Goal: Task Accomplishment & Management: Manage account settings

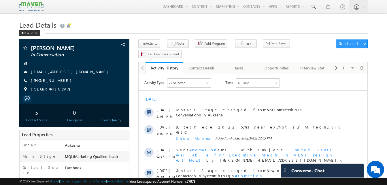
click at [160, 28] on h1 "Lead Details" at bounding box center [193, 24] width 348 height 11
click at [59, 81] on div "[PHONE_NUMBER]" at bounding box center [74, 81] width 104 height 6
copy div "+91-8150947670"
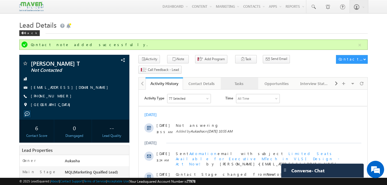
click at [239, 80] on div "Tasks" at bounding box center [239, 83] width 28 height 7
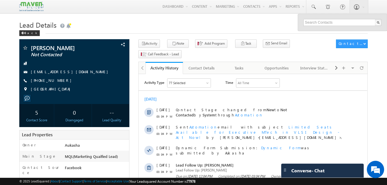
click at [109, 22] on h1 "Lead Details" at bounding box center [193, 24] width 348 height 11
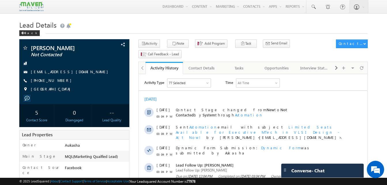
click at [151, 22] on h1 "Lead Details" at bounding box center [193, 24] width 348 height 11
drag, startPoint x: 62, startPoint y: 81, endPoint x: 59, endPoint y: 82, distance: 3.6
click at [59, 82] on div "+91-8086638664" at bounding box center [74, 81] width 104 height 6
copy div "+91-8086638664"
click at [218, 22] on h1 "Lead Details" at bounding box center [193, 24] width 348 height 11
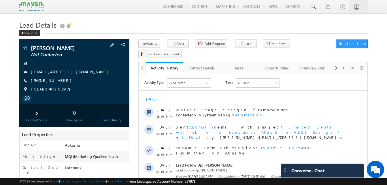
click at [58, 81] on div "+91-8086638664" at bounding box center [74, 81] width 104 height 6
copy div "+91-8086638664"
click at [249, 65] on div "Tasks" at bounding box center [239, 68] width 28 height 7
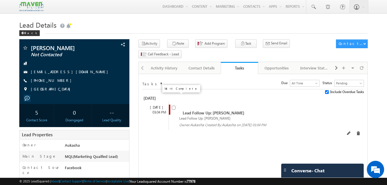
click at [173, 106] on input "checkbox" at bounding box center [174, 108] width 4 height 4
checkbox input "false"
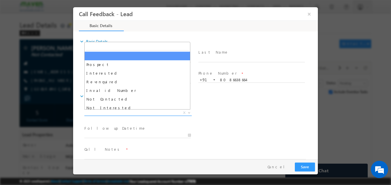
click at [103, 113] on span "X" at bounding box center [137, 113] width 107 height 6
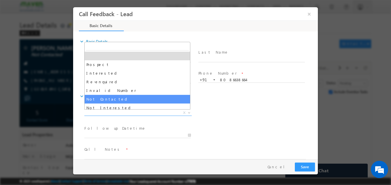
select select "Not Contacted"
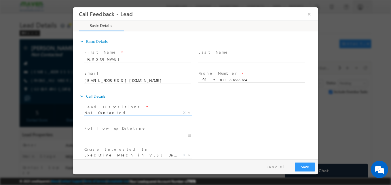
scroll to position [31, 0]
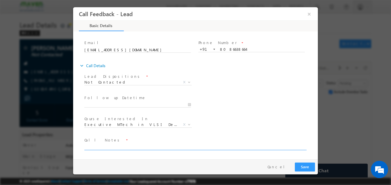
click at [114, 148] on textarea at bounding box center [195, 146] width 222 height 7
type textarea "NA"
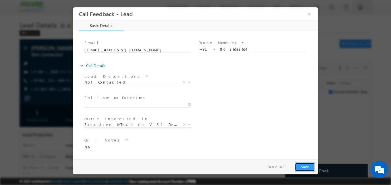
click at [301, 167] on button "Save" at bounding box center [305, 166] width 20 height 9
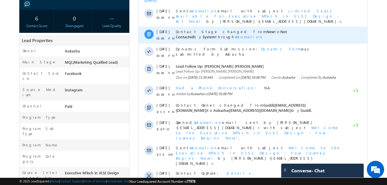
scroll to position [100, 0]
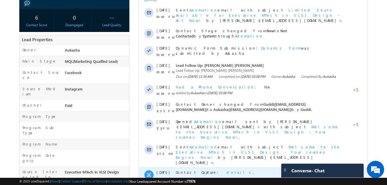
click at [226, 170] on span "details" at bounding box center [239, 172] width 27 height 5
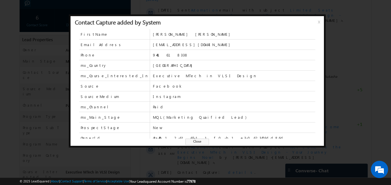
click at [200, 142] on span "Close" at bounding box center [198, 142] width 24 height 6
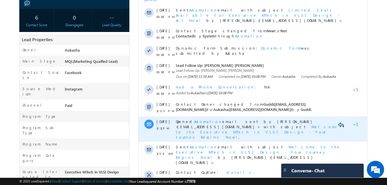
scroll to position [0, 0]
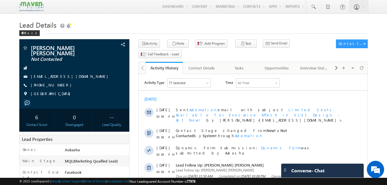
click at [59, 86] on div "+91-9441618338" at bounding box center [74, 85] width 104 height 6
copy div "+91-9441618338"
click at [232, 65] on div "Tasks" at bounding box center [239, 68] width 28 height 7
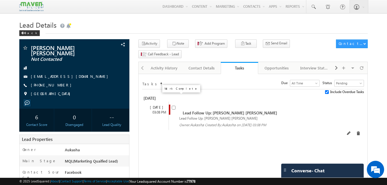
click at [173, 106] on input "checkbox" at bounding box center [174, 108] width 4 height 4
checkbox input "false"
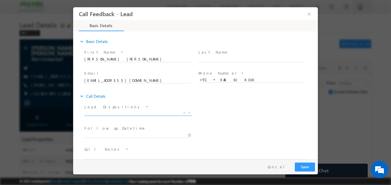
click at [114, 115] on span "Prospect Interested Re-enquired Invalid Number Not Contacted Not Interested In …" at bounding box center [140, 113] width 112 height 7
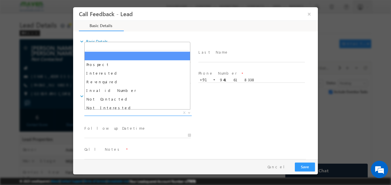
click at [118, 115] on span "X" at bounding box center [137, 113] width 107 height 6
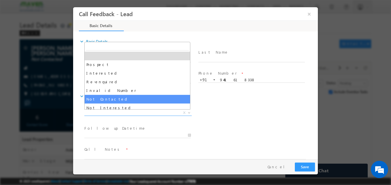
select select "Not Contacted"
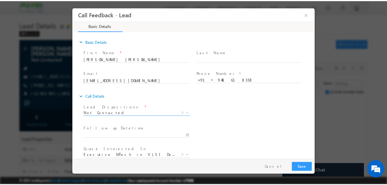
scroll to position [31, 0]
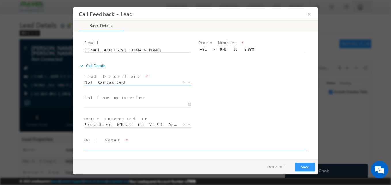
click at [115, 148] on textarea at bounding box center [195, 146] width 222 height 7
type textarea "NA"
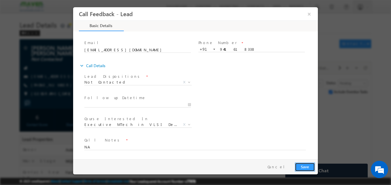
click at [310, 166] on button "Save" at bounding box center [305, 166] width 20 height 9
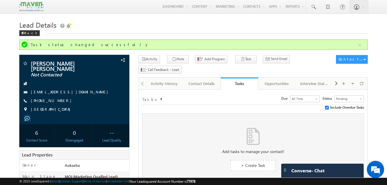
click at [239, 19] on h1 "Lead Details" at bounding box center [193, 24] width 348 height 11
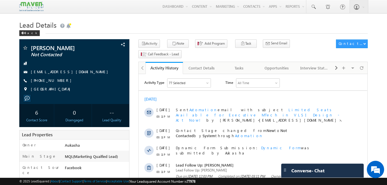
click at [140, 31] on div "Back" at bounding box center [193, 32] width 348 height 4
click at [235, 65] on div "Tasks" at bounding box center [239, 68] width 28 height 7
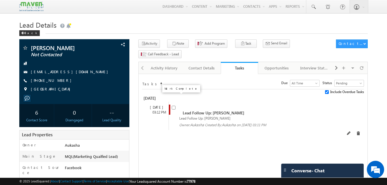
click at [172, 106] on input "checkbox" at bounding box center [174, 108] width 4 height 4
checkbox input "false"
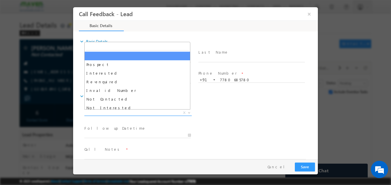
click at [100, 112] on span "X" at bounding box center [137, 113] width 107 height 6
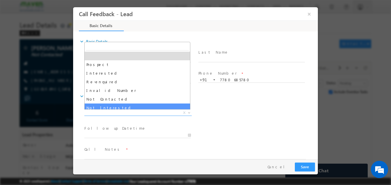
select select "Not Interested"
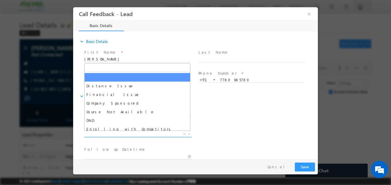
click at [118, 134] on span "X" at bounding box center [137, 134] width 107 height 6
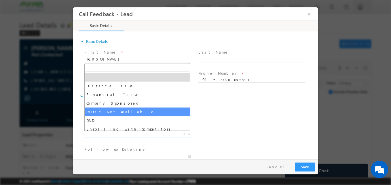
scroll to position [12, 0]
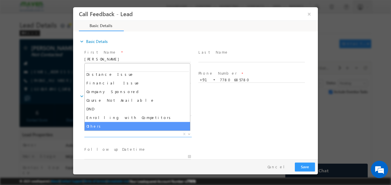
select select "Others"
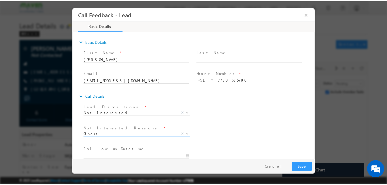
scroll to position [52, 0]
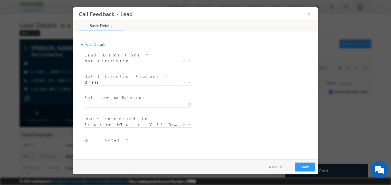
click at [123, 145] on textarea at bounding box center [195, 146] width 222 height 7
type textarea "B. tech ece/3 months software ex./Not interested for VLSI"
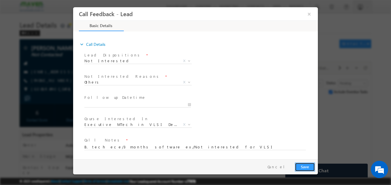
click at [301, 167] on button "Save" at bounding box center [305, 166] width 20 height 9
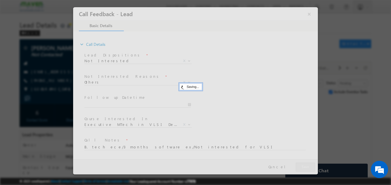
click at [75, 91] on div at bounding box center [195, 90] width 245 height 167
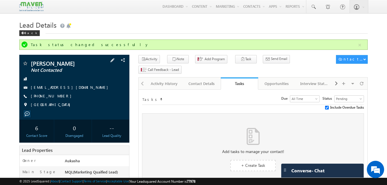
click at [59, 97] on div "+91-7780685780" at bounding box center [74, 96] width 104 height 6
copy div "+91-7780685780"
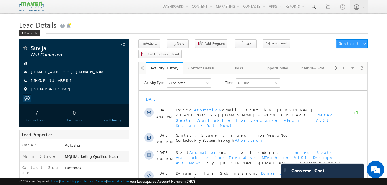
click at [208, 27] on h1 "Lead Details" at bounding box center [193, 24] width 348 height 11
click at [220, 28] on h1 "Lead Details" at bounding box center [193, 24] width 348 height 11
click at [59, 81] on div "[PHONE_NUMBER]" at bounding box center [74, 81] width 104 height 6
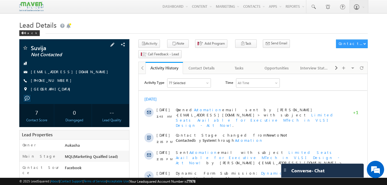
copy div "[PHONE_NUMBER]"
click at [231, 65] on div "Tasks" at bounding box center [239, 68] width 28 height 7
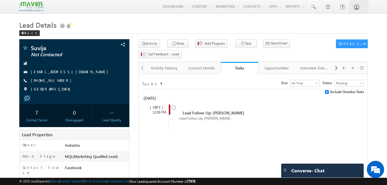
click at [225, 30] on h1 "Lead Details" at bounding box center [193, 24] width 348 height 11
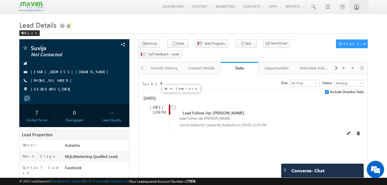
click at [173, 106] on input "checkbox" at bounding box center [174, 108] width 4 height 4
checkbox input "false"
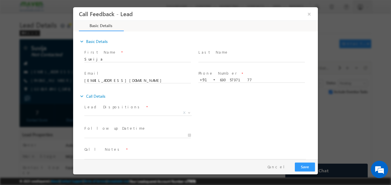
scroll to position [9, 0]
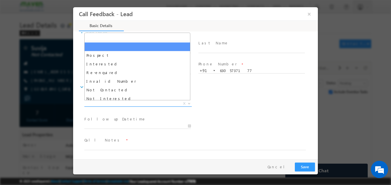
click at [125, 104] on span "X" at bounding box center [137, 104] width 107 height 6
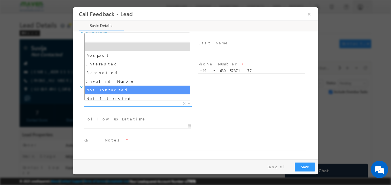
select select "Not Contacted"
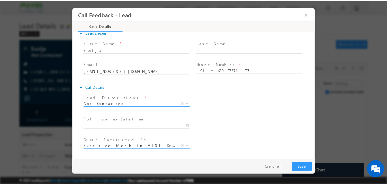
scroll to position [31, 0]
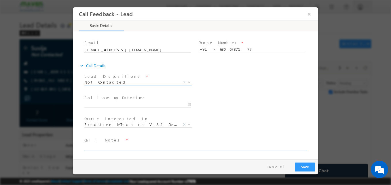
click at [125, 148] on textarea at bounding box center [195, 146] width 222 height 7
type textarea "NA"
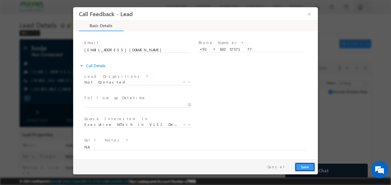
click at [307, 166] on button "Save" at bounding box center [305, 166] width 20 height 9
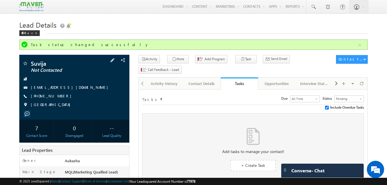
click at [59, 96] on div "+91-6305737177" at bounding box center [74, 96] width 104 height 6
copy div "+91-6305737177"
click at [209, 28] on h1 "Lead Details" at bounding box center [193, 24] width 348 height 11
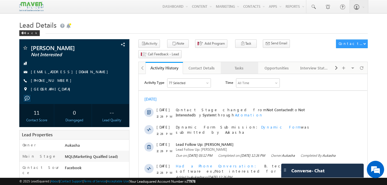
click at [233, 65] on div "Tasks" at bounding box center [239, 68] width 28 height 7
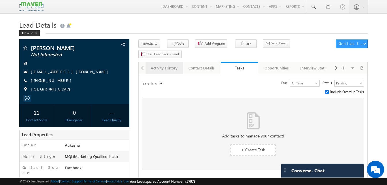
click at [157, 65] on div "Activity History" at bounding box center [164, 68] width 28 height 7
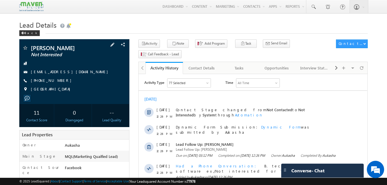
click at [58, 81] on div "+91-7780685780" at bounding box center [74, 81] width 104 height 6
copy div "+91-7780685780"
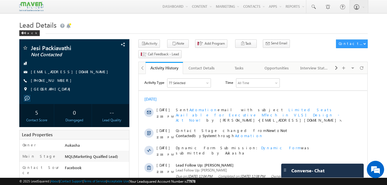
click at [164, 30] on h1 "Lead Details" at bounding box center [193, 24] width 348 height 11
click at [165, 27] on h1 "Lead Details" at bounding box center [193, 24] width 348 height 11
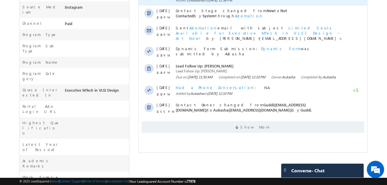
scroll to position [182, 0]
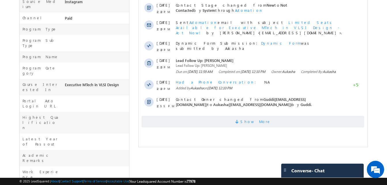
click at [262, 127] on span "Show More" at bounding box center [255, 122] width 31 height 12
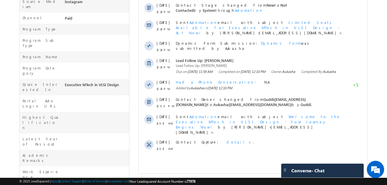
click at [0, 66] on html "Menu Aukasha lsq5@ maven -sili con.c om" at bounding box center [193, 40] width 387 height 444
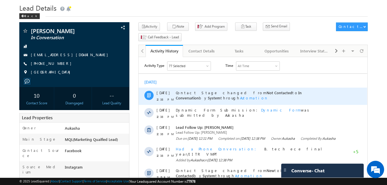
scroll to position [17, 0]
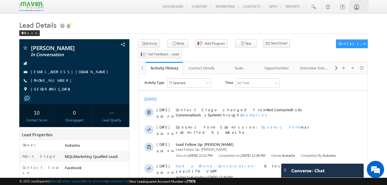
click at [142, 26] on h1 "Lead Details" at bounding box center [193, 24] width 348 height 11
click at [206, 23] on h1 "Lead Details" at bounding box center [193, 24] width 348 height 11
drag, startPoint x: 62, startPoint y: 82, endPoint x: 58, endPoint y: 82, distance: 3.5
click at [58, 82] on div "+91-8555928899" at bounding box center [74, 81] width 104 height 6
copy div "+91-8555928899"
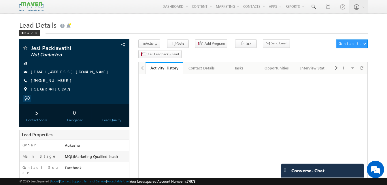
drag, startPoint x: 0, startPoint y: 0, endPoint x: 10, endPoint y: 20, distance: 21.9
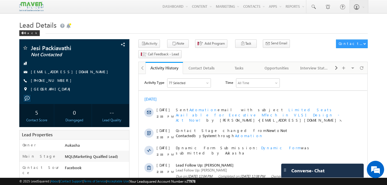
click at [128, 31] on div "Back" at bounding box center [193, 32] width 348 height 4
click at [211, 24] on h1 "Lead Details" at bounding box center [193, 24] width 348 height 11
click at [136, 27] on h1 "Lead Details" at bounding box center [193, 24] width 348 height 11
click at [59, 81] on div "+91-8667826347" at bounding box center [74, 81] width 104 height 6
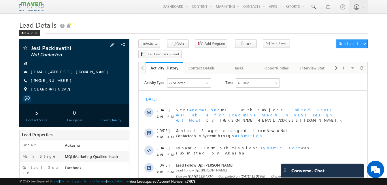
copy div "+91-8667826347"
click at [191, 26] on h1 "Lead Details" at bounding box center [193, 24] width 348 height 11
click at [137, 23] on h1 "Lead Details" at bounding box center [193, 24] width 348 height 11
click at [129, 29] on h1 "Lead Details" at bounding box center [193, 24] width 348 height 11
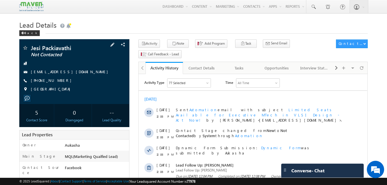
click at [58, 81] on div "+91-8667826347" at bounding box center [74, 81] width 104 height 6
copy div "+91-8667826347"
drag, startPoint x: 62, startPoint y: 82, endPoint x: 59, endPoint y: 82, distance: 3.5
click at [59, 82] on div "[PHONE_NUMBER]" at bounding box center [74, 81] width 104 height 6
copy div "[PHONE_NUMBER]"
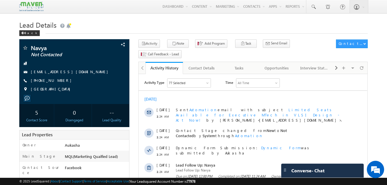
click at [146, 28] on h1 "Lead Details" at bounding box center [193, 24] width 348 height 11
click at [127, 22] on h1 "Lead Details" at bounding box center [193, 24] width 348 height 11
click at [59, 81] on div "+91-6301767969" at bounding box center [74, 81] width 104 height 6
copy div "+91-6301767969"
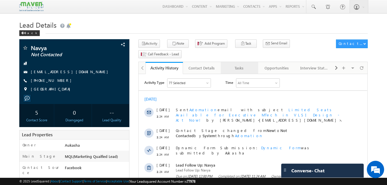
click at [239, 65] on div "Tasks" at bounding box center [239, 68] width 28 height 7
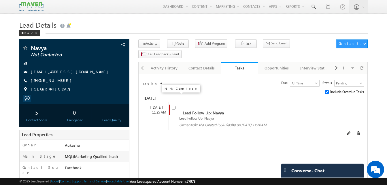
click at [174, 106] on input "checkbox" at bounding box center [174, 108] width 4 height 4
checkbox input "false"
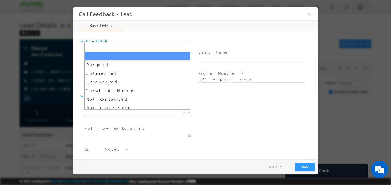
click at [119, 112] on span "X" at bounding box center [137, 113] width 107 height 6
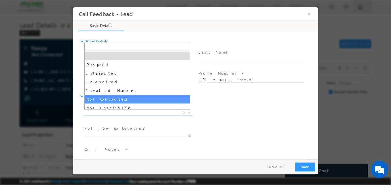
select select "Not Contacted"
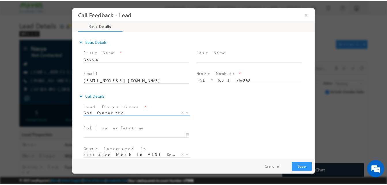
scroll to position [31, 0]
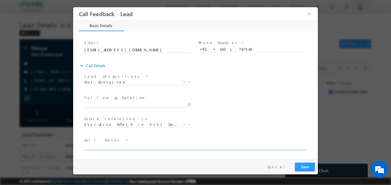
click at [105, 148] on textarea at bounding box center [195, 146] width 222 height 7
type textarea "NA"
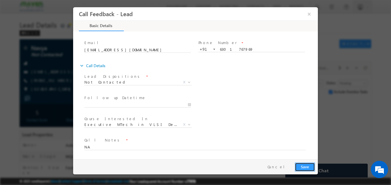
click at [303, 167] on button "Save" at bounding box center [305, 166] width 20 height 9
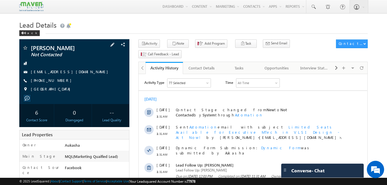
click at [59, 81] on div "+91-9943043622" at bounding box center [74, 81] width 104 height 6
copy div "+91-9943043622"
drag, startPoint x: 64, startPoint y: 49, endPoint x: 32, endPoint y: 47, distance: 32.6
click at [32, 47] on span "Dhandapani" at bounding box center [65, 48] width 68 height 6
copy span "Dhandapani"
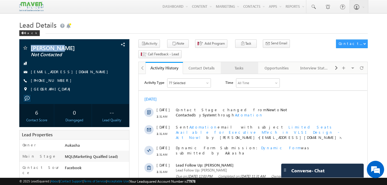
click at [240, 62] on link "Tasks" at bounding box center [239, 68] width 37 height 12
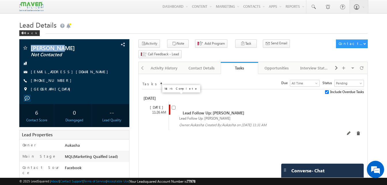
click at [174, 106] on input "checkbox" at bounding box center [174, 108] width 4 height 4
checkbox input "false"
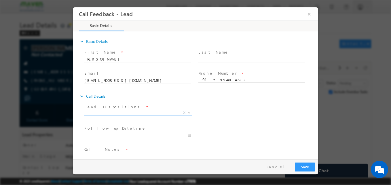
click at [109, 112] on span "X" at bounding box center [137, 113] width 107 height 6
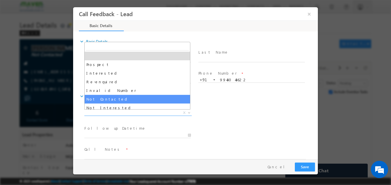
select select "Not Contacted"
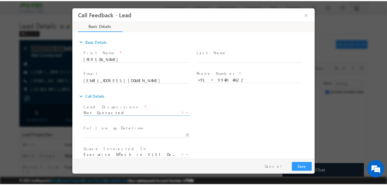
scroll to position [31, 0]
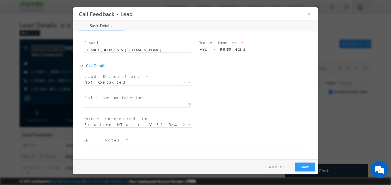
click at [110, 148] on textarea at bounding box center [195, 146] width 222 height 7
type textarea "NA"
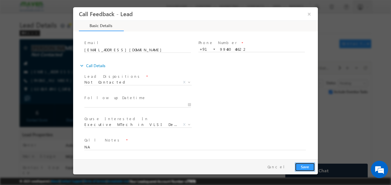
click at [311, 167] on button "Save" at bounding box center [305, 166] width 20 height 9
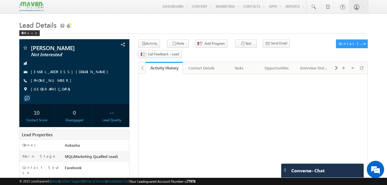
click at [122, 23] on h1 "Lead Details" at bounding box center [193, 24] width 348 height 11
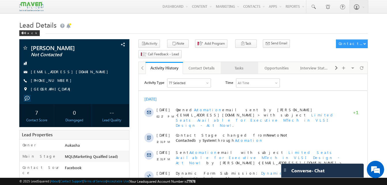
click at [244, 65] on div "Tasks" at bounding box center [239, 68] width 28 height 7
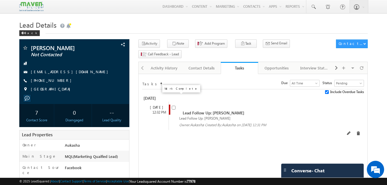
click at [174, 106] on input "checkbox" at bounding box center [174, 108] width 4 height 4
checkbox input "false"
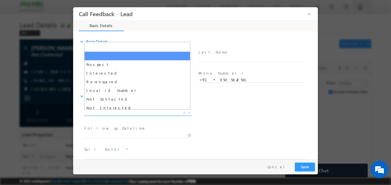
click at [159, 111] on span "X" at bounding box center [137, 113] width 107 height 6
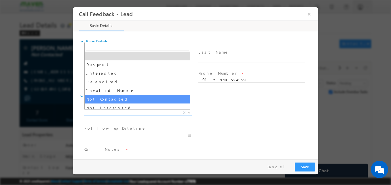
select select "Not Contacted"
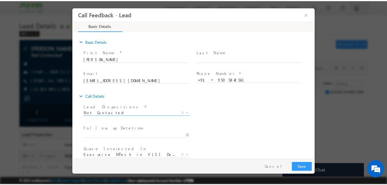
scroll to position [31, 0]
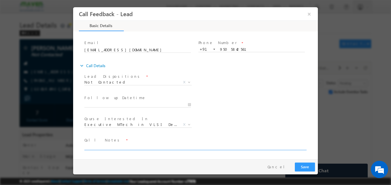
click at [153, 146] on textarea at bounding box center [195, 146] width 222 height 7
type textarea "NA"
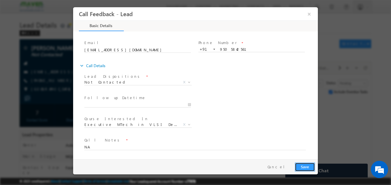
click at [305, 166] on button "Save" at bounding box center [305, 166] width 20 height 9
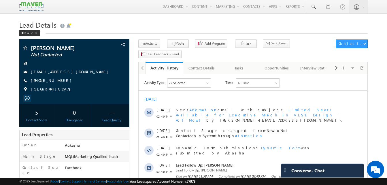
click at [180, 27] on h1 "Lead Details" at bounding box center [193, 24] width 348 height 11
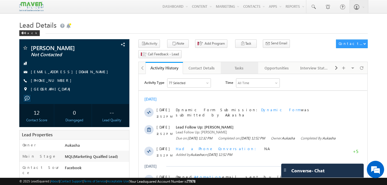
click at [238, 65] on div "Tasks" at bounding box center [239, 68] width 28 height 7
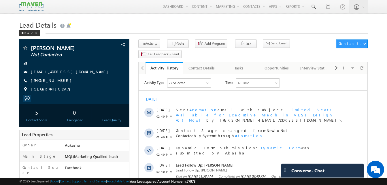
click at [194, 22] on h1 "Lead Details" at bounding box center [193, 24] width 348 height 11
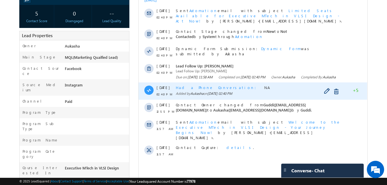
click at [211, 89] on span "Had a Phone Conversation" at bounding box center [218, 87] width 84 height 5
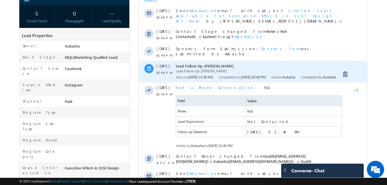
click at [267, 79] on div "Due on: 18 Aug 2025 11:58 AM Completed on: 23 Aug 2025 02:40 PM Owner: Aukasha …" at bounding box center [259, 77] width 167 height 5
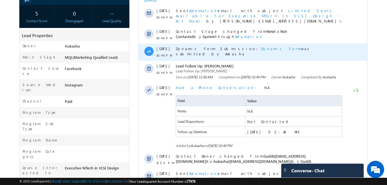
click at [259, 52] on div "Dynamic Form Submission: Dynamic Form was submitted by Aukasha" at bounding box center [259, 52] width 167 height 17
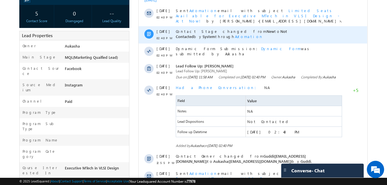
click at [262, 35] on div "Contact Stage changed from New to Not Contacted by System through Automation" at bounding box center [259, 34] width 167 height 17
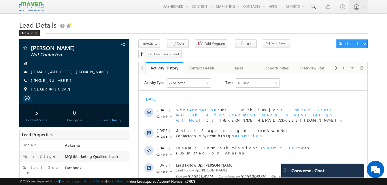
click at [190, 33] on div "Back" at bounding box center [193, 32] width 348 height 4
click at [180, 24] on h1 "Lead Details" at bounding box center [193, 24] width 348 height 11
click at [175, 34] on div "Back" at bounding box center [193, 32] width 348 height 4
click at [227, 21] on h1 "Lead Details" at bounding box center [193, 24] width 348 height 11
click at [179, 27] on h1 "Lead Details" at bounding box center [193, 24] width 348 height 11
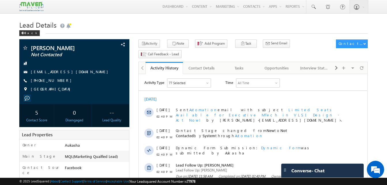
click at [212, 29] on h1 "Lead Details" at bounding box center [193, 24] width 348 height 11
drag, startPoint x: 149, startPoint y: 27, endPoint x: 143, endPoint y: 23, distance: 7.1
click at [143, 23] on h1 "Lead Details" at bounding box center [193, 24] width 348 height 11
click at [182, 20] on h1 "Lead Details" at bounding box center [193, 24] width 348 height 11
click at [238, 65] on div "Tasks" at bounding box center [239, 68] width 28 height 7
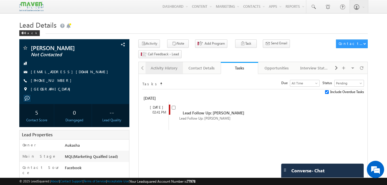
click at [152, 65] on div "Activity History" at bounding box center [164, 68] width 28 height 7
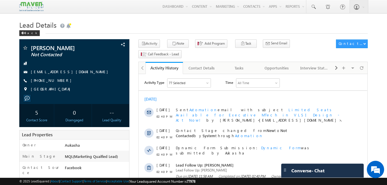
click at [188, 23] on h1 "Lead Details" at bounding box center [193, 24] width 348 height 11
click at [240, 65] on div "Tasks" at bounding box center [239, 68] width 28 height 7
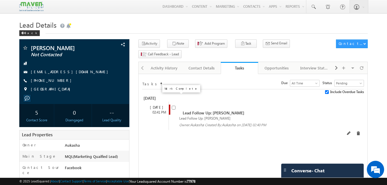
click at [174, 106] on input "checkbox" at bounding box center [174, 108] width 4 height 4
checkbox input "false"
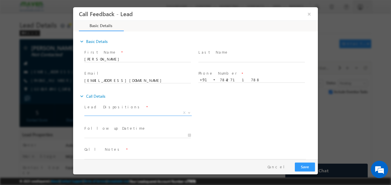
click at [104, 112] on span "X" at bounding box center [137, 113] width 107 height 6
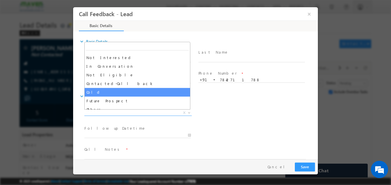
scroll to position [55, 0]
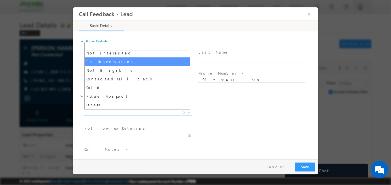
select select "In Conversation"
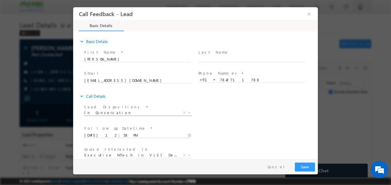
click at [100, 137] on input "01/09/2025 12:58 PM" at bounding box center [137, 136] width 107 height 6
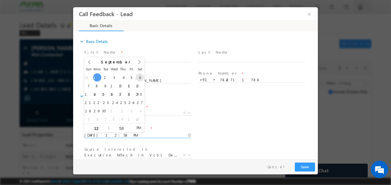
type input "06/09/2025 12:58 PM"
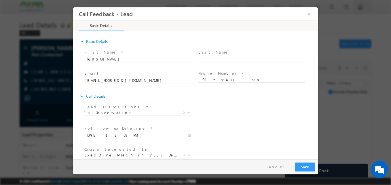
click at [220, 123] on div "Lead Dispositions * Prospect Interested Re-enquired Invalid Number Not Contacte…" at bounding box center [200, 113] width 235 height 21
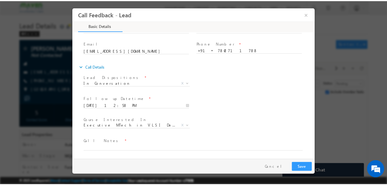
scroll to position [31, 0]
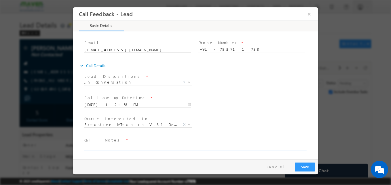
click at [131, 146] on textarea at bounding box center [195, 146] width 222 height 7
type textarea "B. tech ece/ESD/Not sure"
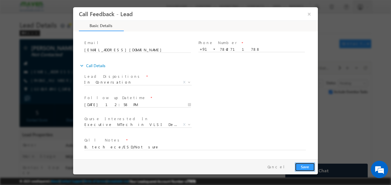
click at [298, 168] on button "Save" at bounding box center [305, 166] width 20 height 9
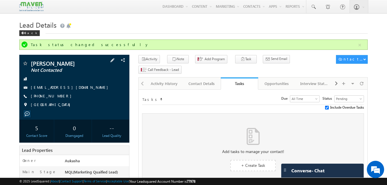
drag, startPoint x: 62, startPoint y: 97, endPoint x: 58, endPoint y: 97, distance: 3.2
click at [58, 97] on div "+91-7842711788" at bounding box center [74, 96] width 104 height 6
copy div "+91-7842711788"
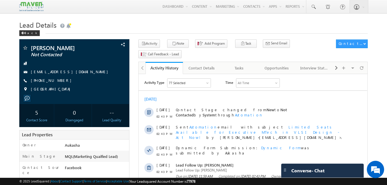
click at [191, 25] on h1 "Lead Details" at bounding box center [193, 24] width 348 height 11
click at [59, 82] on div "[PHONE_NUMBER]" at bounding box center [74, 81] width 104 height 6
copy div "[PHONE_NUMBER]"
drag, startPoint x: 75, startPoint y: 48, endPoint x: 32, endPoint y: 49, distance: 43.5
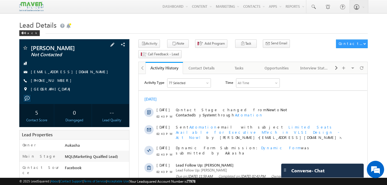
click at [32, 49] on span "Yogesh Chandra" at bounding box center [65, 48] width 68 height 6
copy span "Yogesh Chandra"
click at [172, 44] on icon "button" at bounding box center [174, 43] width 5 height 5
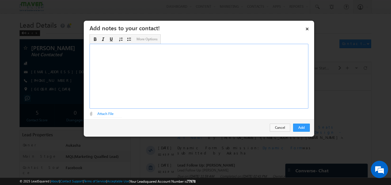
click at [169, 83] on div "Rich Text Editor, Description-inline-editor-div" at bounding box center [199, 76] width 219 height 65
paste div "Rich Text Editor, Description-inline-editor-div"
click at [306, 124] on button "Add" at bounding box center [301, 128] width 17 height 8
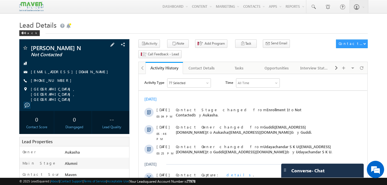
click at [59, 81] on div "[PHONE_NUMBER]" at bounding box center [74, 81] width 104 height 6
copy div "[PHONE_NUMBER]"
click at [173, 46] on button "Note" at bounding box center [178, 43] width 22 height 8
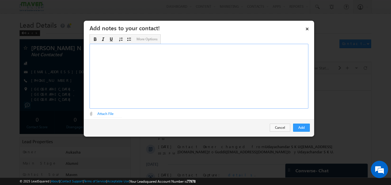
click at [196, 78] on div "Rich Text Editor, Description-inline-editor-div" at bounding box center [199, 76] width 219 height 65
copy div "Not answering"
click at [307, 129] on button "Add" at bounding box center [301, 128] width 17 height 8
